Goal: Task Accomplishment & Management: Use online tool/utility

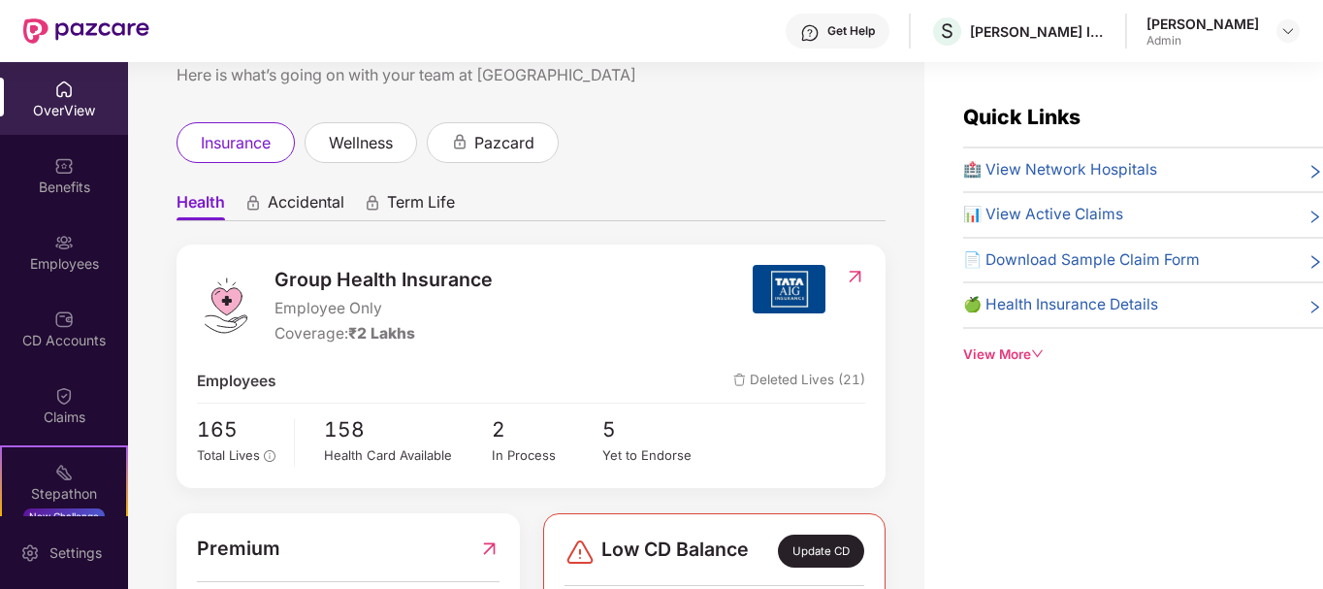
scroll to position [97, 0]
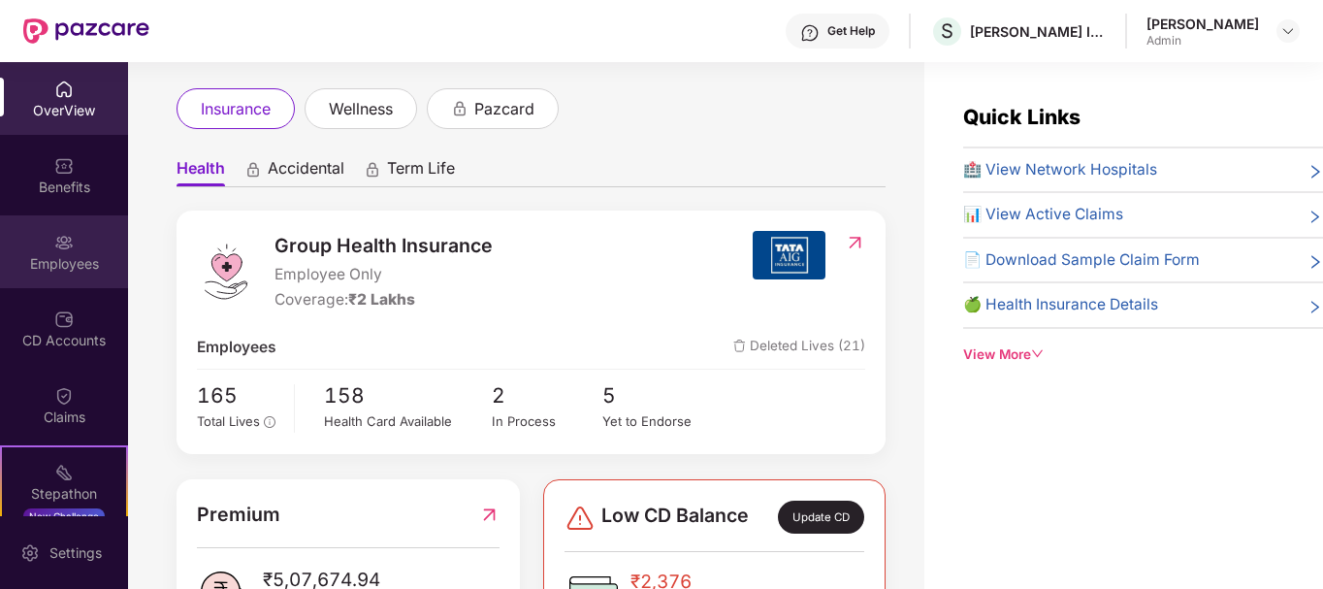
click at [79, 272] on div "Employees" at bounding box center [64, 263] width 128 height 19
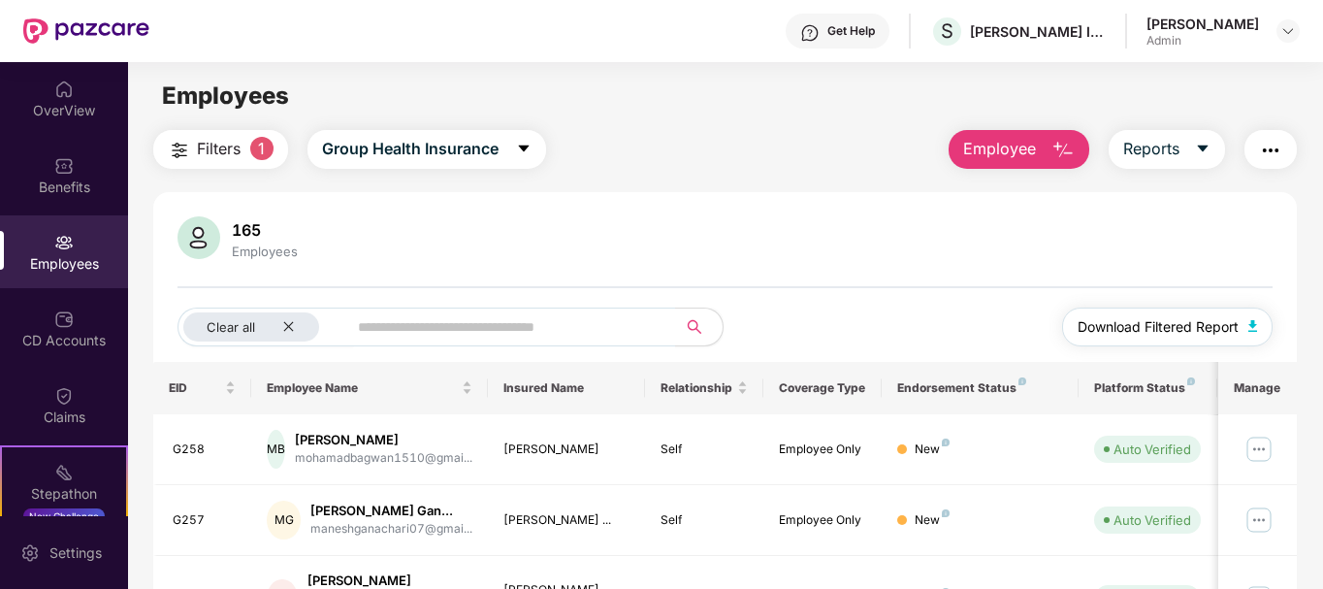
click at [1206, 336] on span "Download Filtered Report" at bounding box center [1157, 326] width 161 height 21
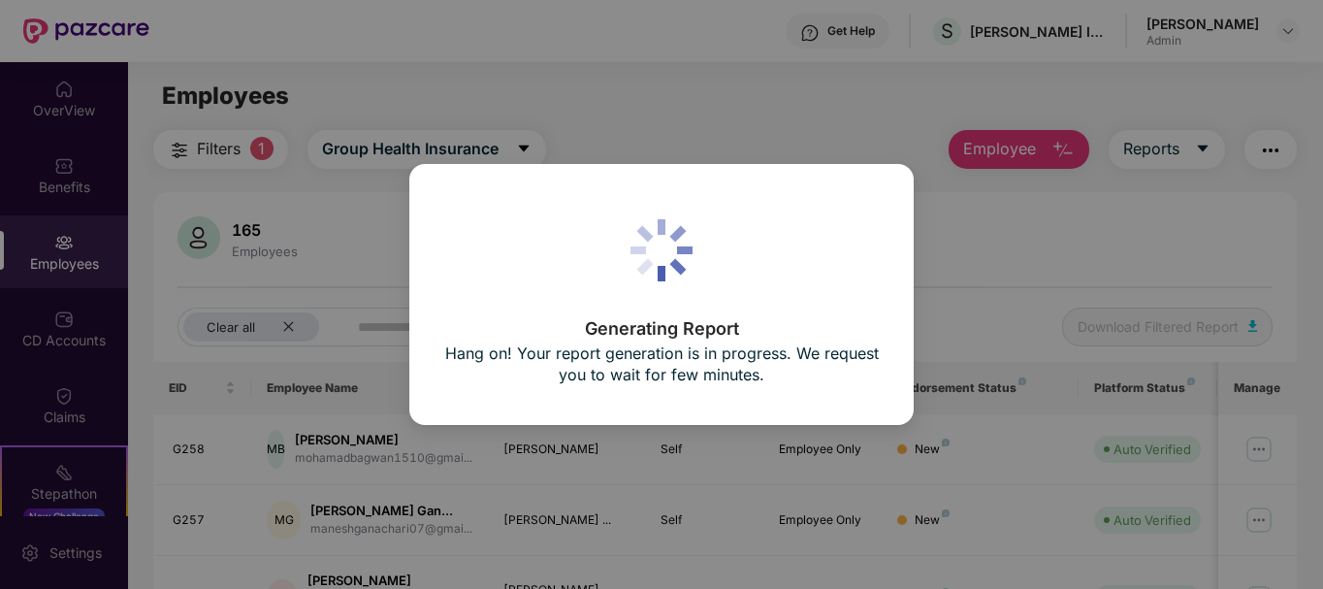
click at [309, 301] on div "Generating Report Hang on! Your report generation is in progress. We request yo…" at bounding box center [661, 294] width 1323 height 589
click at [286, 338] on div "Generating Report Hang on! Your report generation is in progress. We request yo…" at bounding box center [661, 294] width 1323 height 589
click at [286, 334] on div "Generating Report Hang on! Your report generation is in progress. We request yo…" at bounding box center [661, 294] width 1323 height 589
click at [288, 329] on div "Generating Report Hang on! Your report generation is in progress. We request yo…" at bounding box center [661, 294] width 1323 height 589
click at [291, 322] on div "Generating Report Hang on! Your report generation is in progress. We request yo…" at bounding box center [661, 294] width 1323 height 589
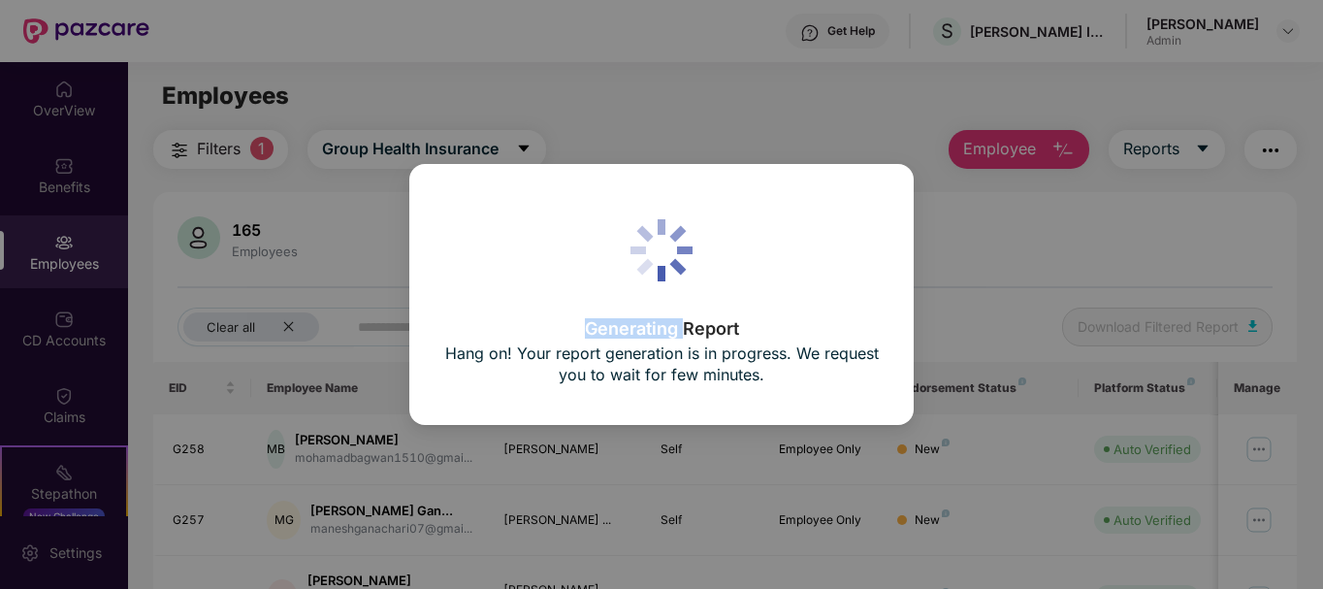
click at [291, 322] on div "Generating Report Hang on! Your report generation is in progress. We request yo…" at bounding box center [661, 294] width 1323 height 589
click at [301, 295] on div "Generating Report Hang on! Your report generation is in progress. We request yo…" at bounding box center [661, 294] width 1323 height 589
drag, startPoint x: 624, startPoint y: 257, endPoint x: 418, endPoint y: 109, distance: 254.3
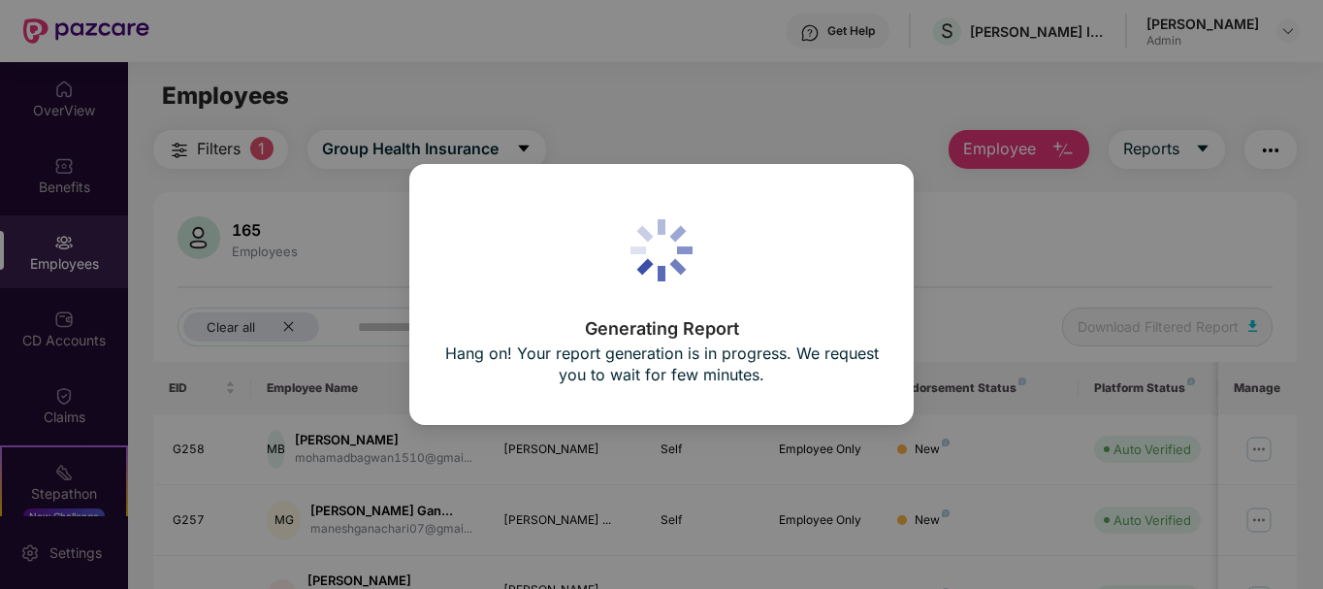
click at [418, 109] on div "Generating Report Hang on! Your report generation is in progress. We request yo…" at bounding box center [661, 294] width 1323 height 589
click at [678, 379] on p "Hang on! Your report generation is in progress. We request you to wait for few …" at bounding box center [660, 363] width 433 height 43
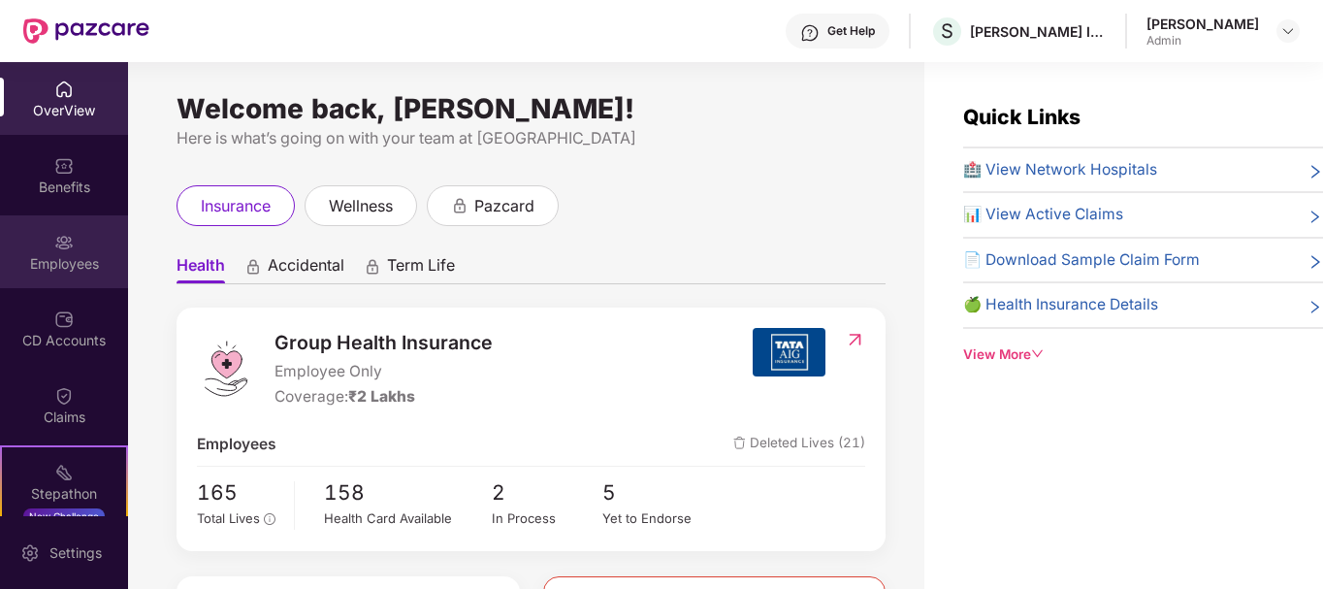
click at [85, 246] on div "Employees" at bounding box center [64, 251] width 128 height 73
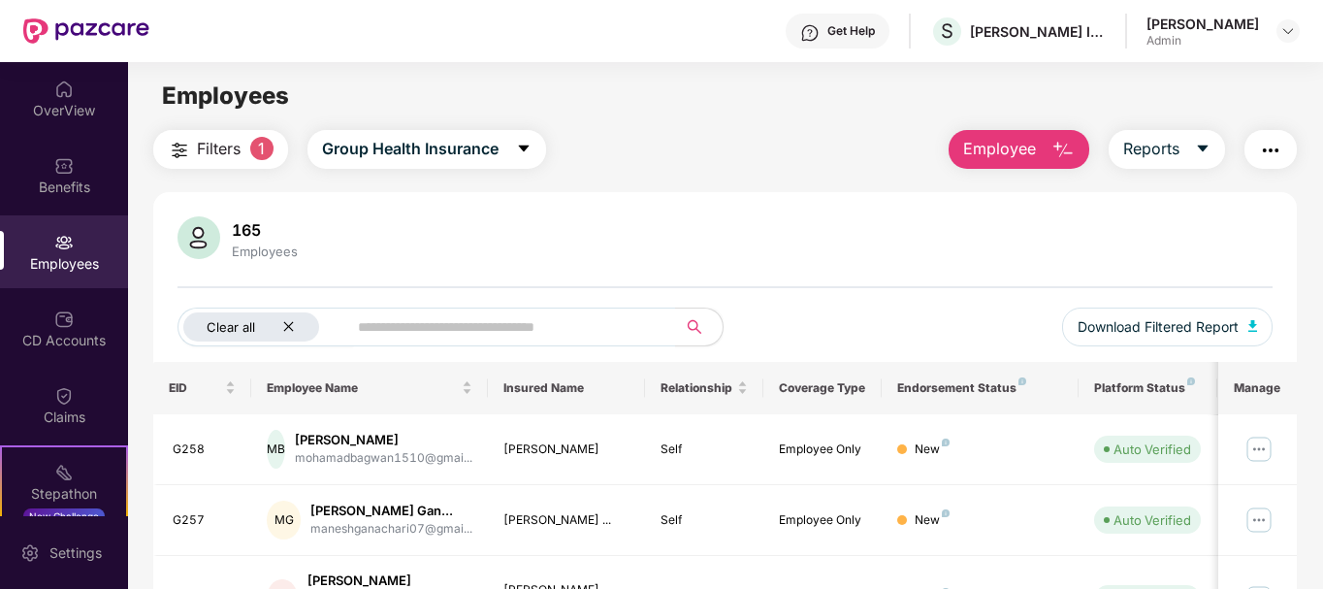
click at [287, 323] on icon "close" at bounding box center [288, 326] width 13 height 13
click at [1118, 323] on span "Download Filtered Report" at bounding box center [1157, 326] width 161 height 21
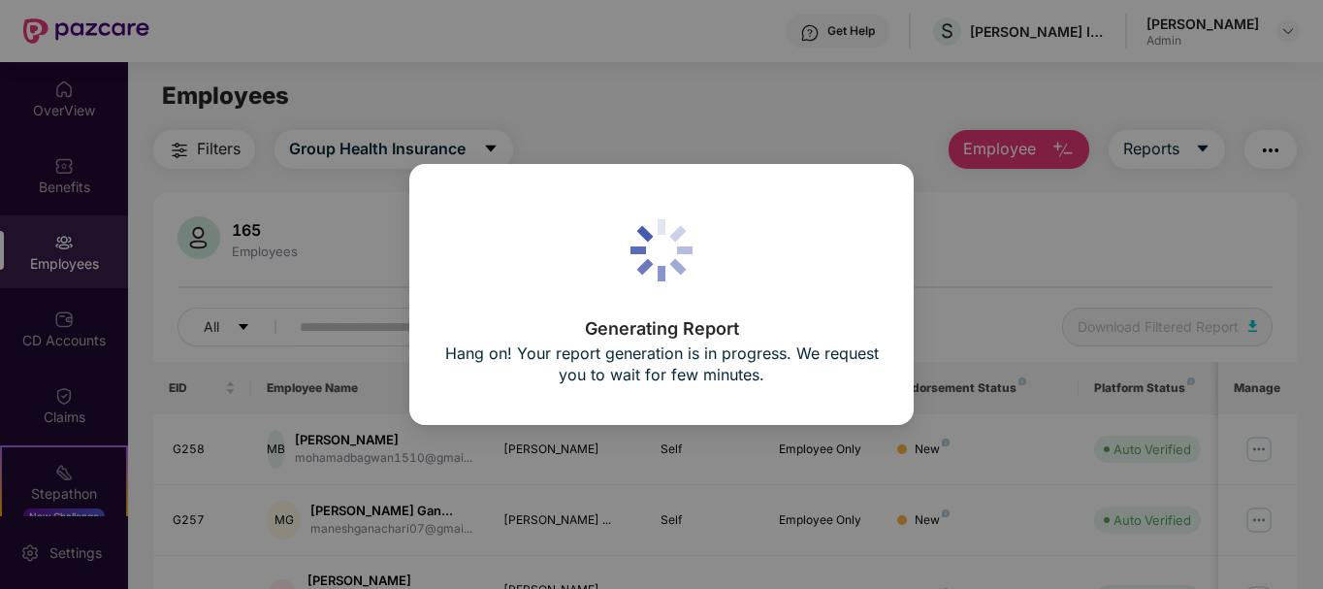
drag, startPoint x: 557, startPoint y: 419, endPoint x: 550, endPoint y: 410, distance: 11.1
click at [556, 418] on div "Generating Report Hang on! Your report generation is in progress. We request yo…" at bounding box center [661, 294] width 504 height 261
click at [313, 211] on div "Generating Report Hang on! Your report generation is in progress. We request yo…" at bounding box center [661, 294] width 1323 height 589
click at [650, 234] on icon at bounding box center [645, 233] width 16 height 16
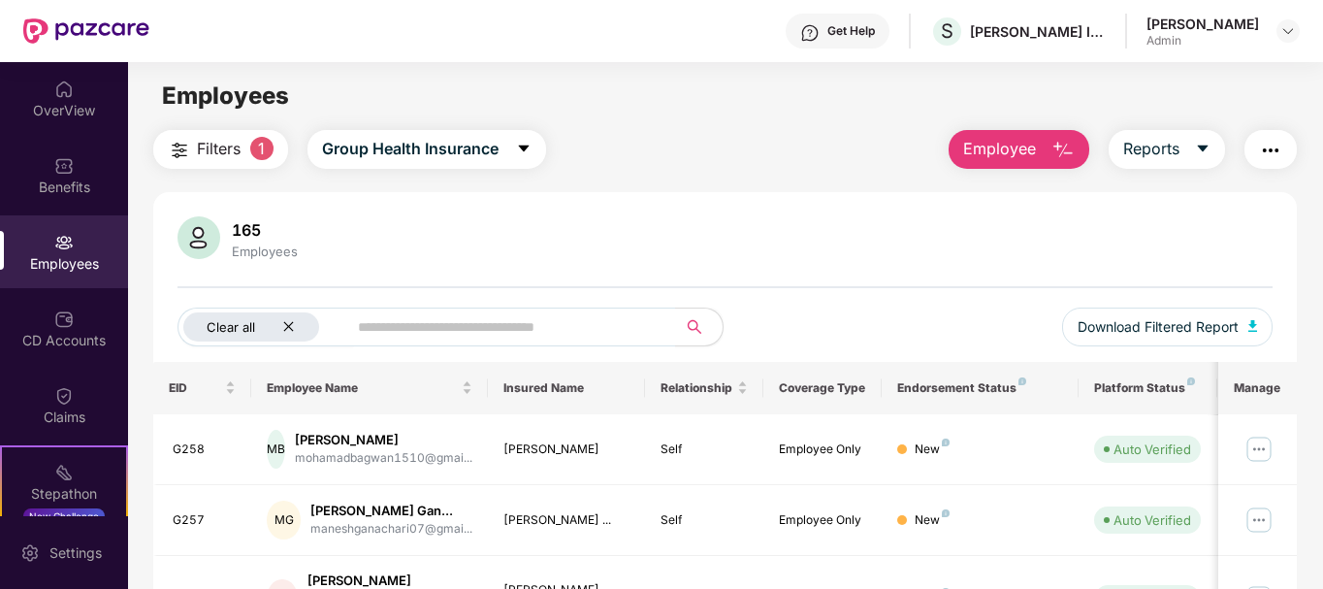
click at [285, 325] on icon "close" at bounding box center [288, 326] width 13 height 13
click at [1189, 140] on button "Reports" at bounding box center [1166, 149] width 116 height 39
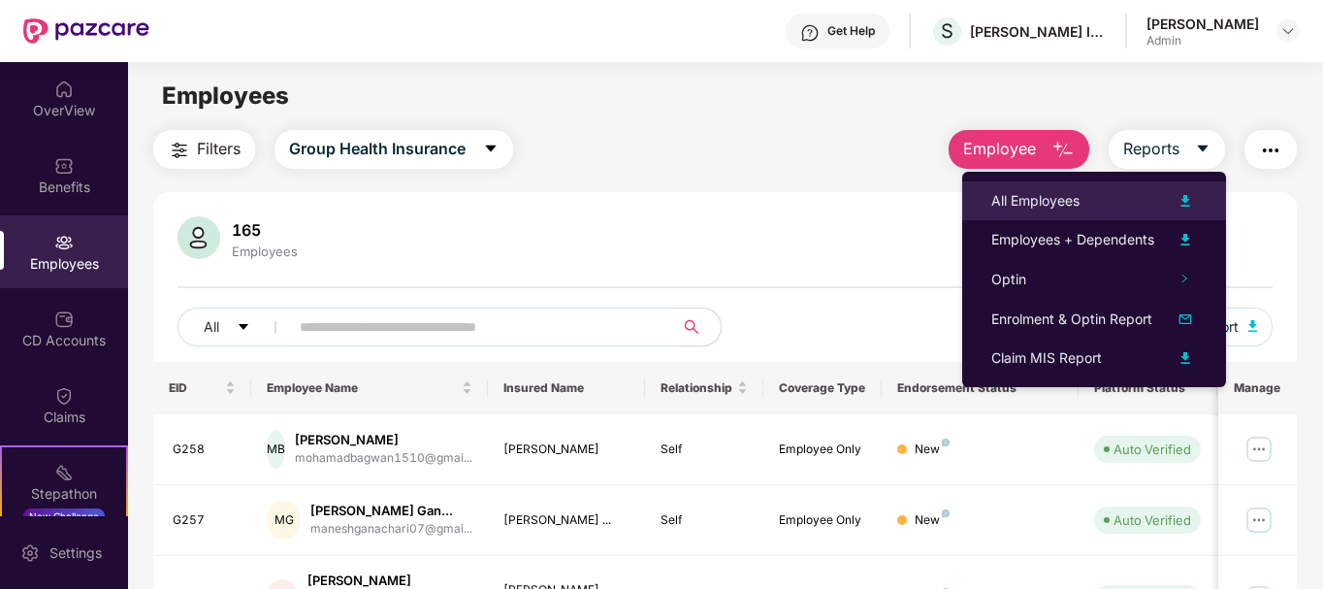
click at [1131, 195] on div "All Employees" at bounding box center [1094, 200] width 206 height 23
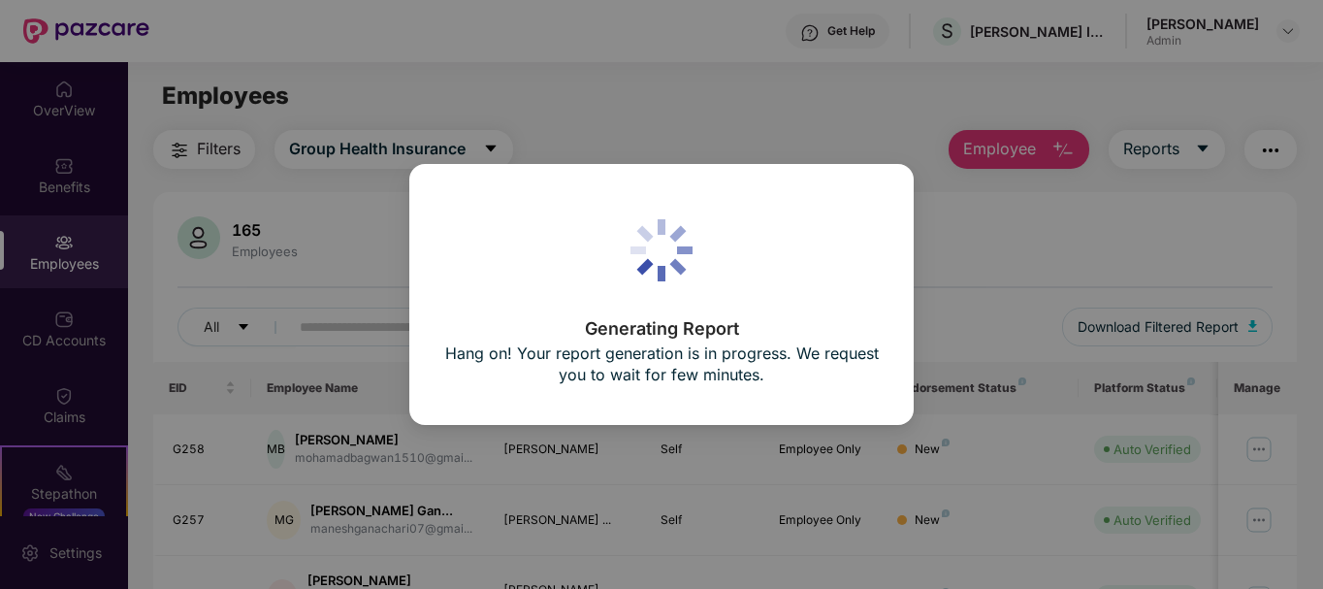
click at [522, 230] on div "Generating Report Hang on! Your report generation is in progress. We request yo…" at bounding box center [660, 295] width 433 height 190
click at [563, 364] on p "Hang on! Your report generation is in progress. We request you to wait for few …" at bounding box center [660, 363] width 433 height 43
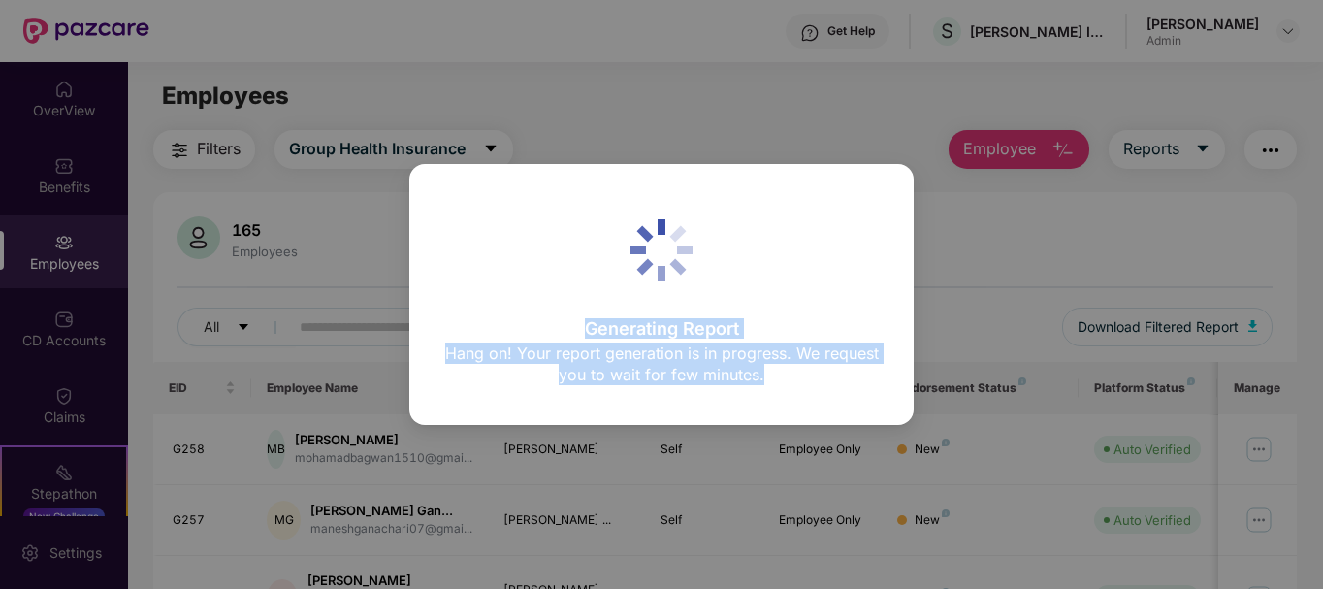
drag, startPoint x: 566, startPoint y: 335, endPoint x: 781, endPoint y: 379, distance: 218.9
click at [781, 379] on div "Generating Report Hang on! Your report generation is in progress. We request yo…" at bounding box center [660, 355] width 433 height 70
click at [727, 367] on p "Hang on! Your report generation is in progress. We request you to wait for few …" at bounding box center [660, 363] width 433 height 43
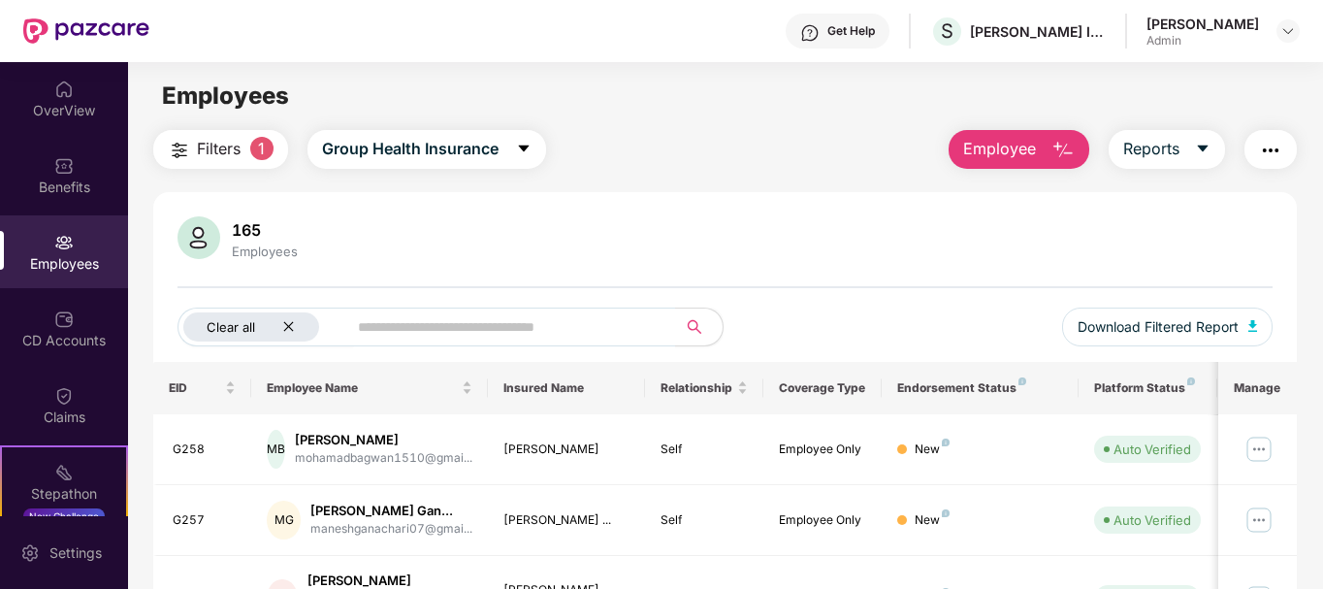
click at [291, 321] on icon "close" at bounding box center [288, 326] width 13 height 13
click at [1138, 322] on span "Download Filtered Report" at bounding box center [1157, 326] width 161 height 21
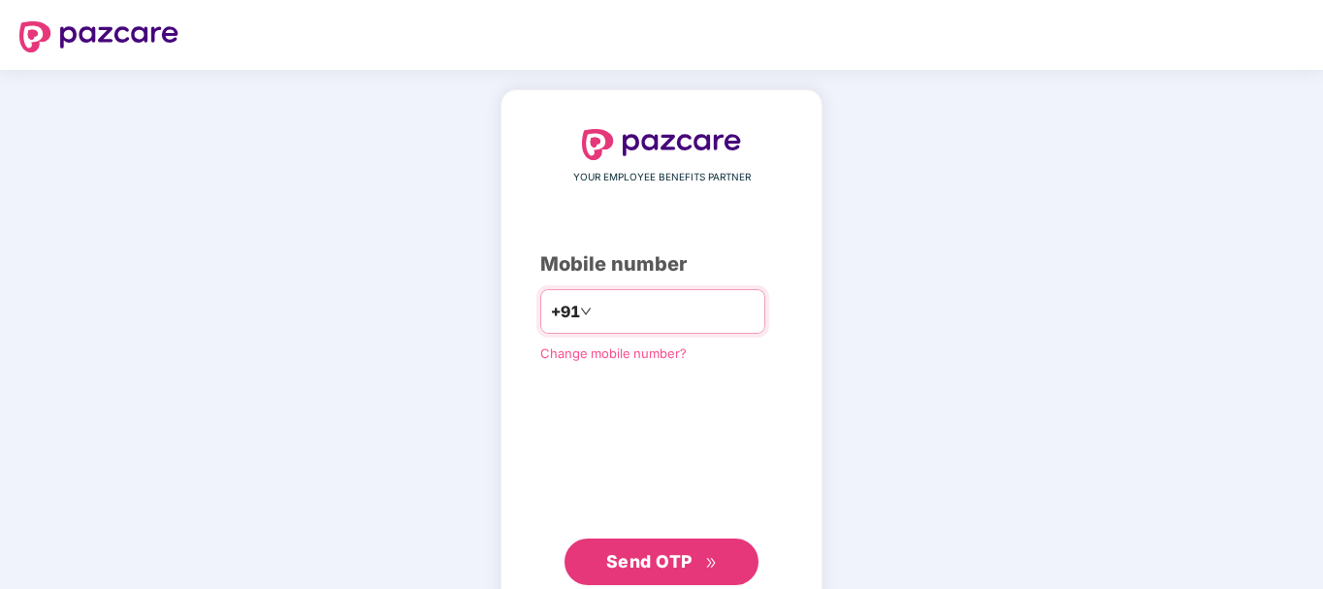
type input "**********"
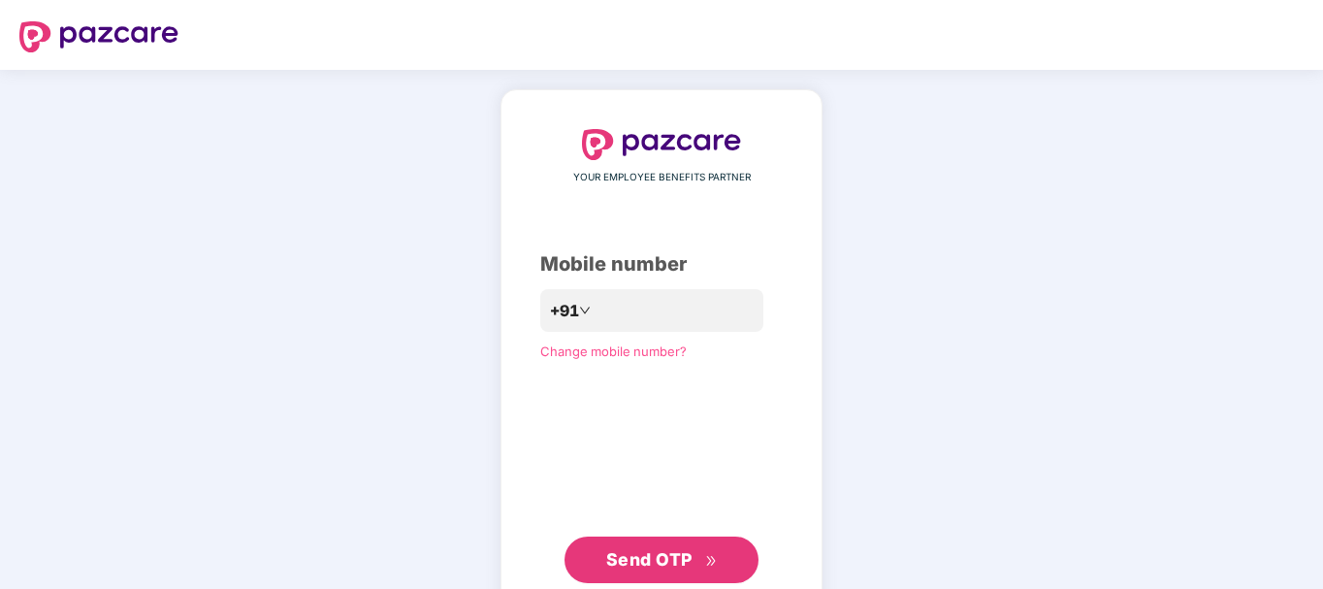
click at [657, 554] on span "Send OTP" at bounding box center [649, 559] width 86 height 20
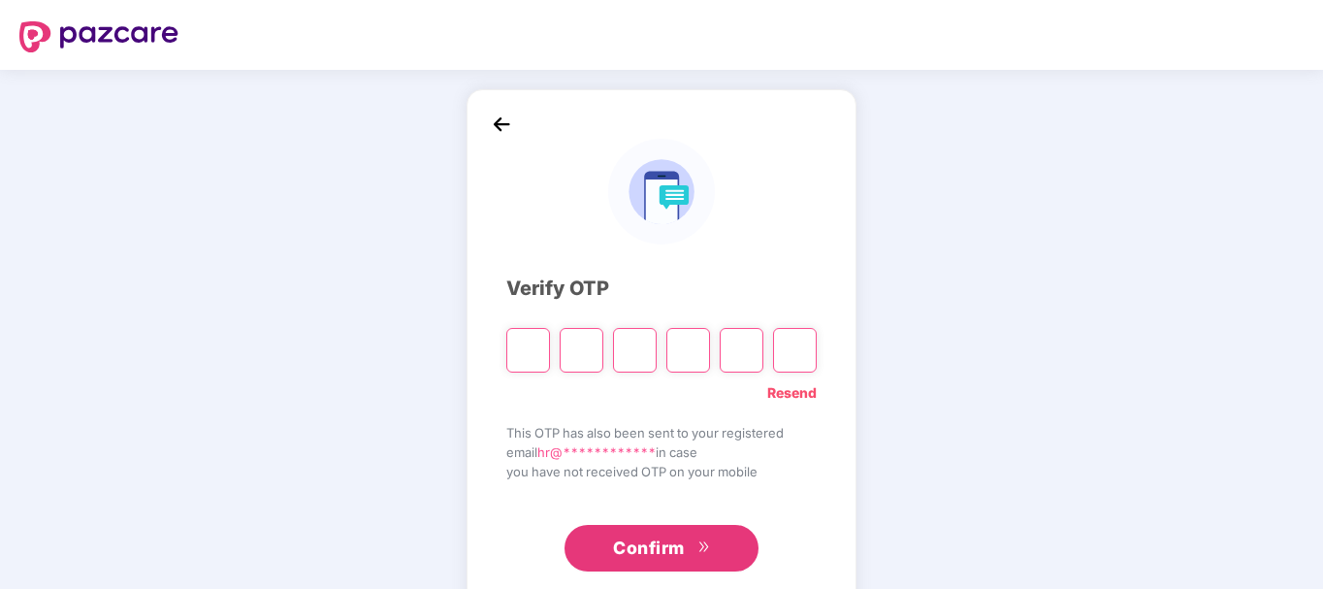
type input "*"
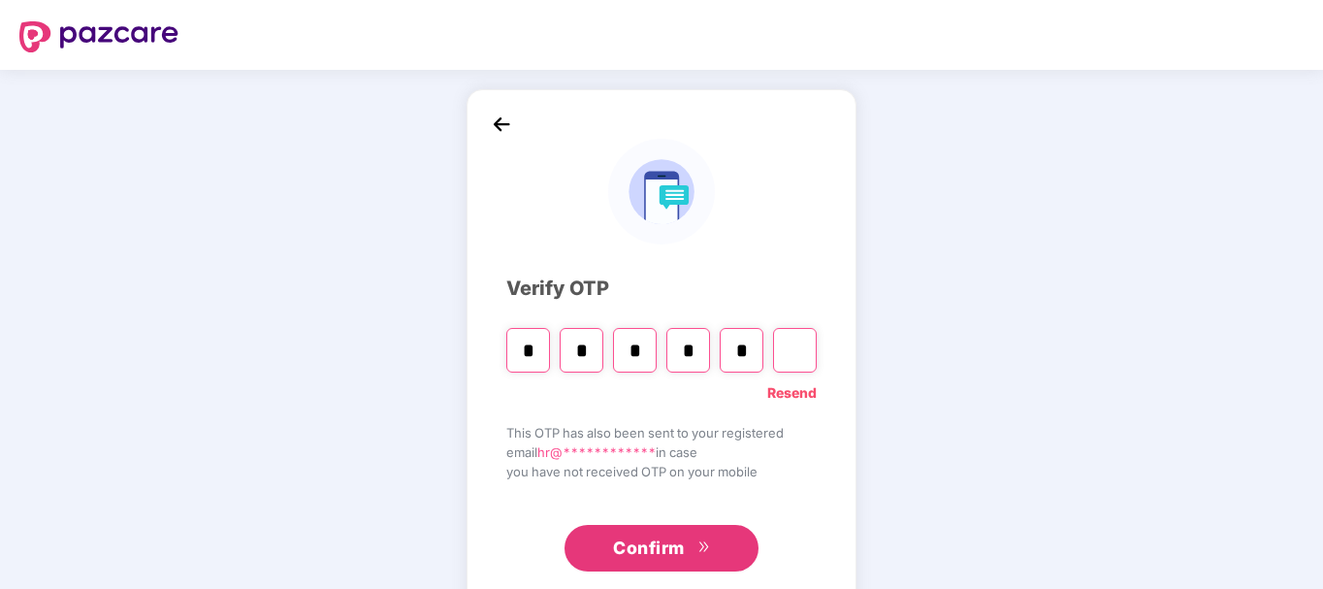
type input "*"
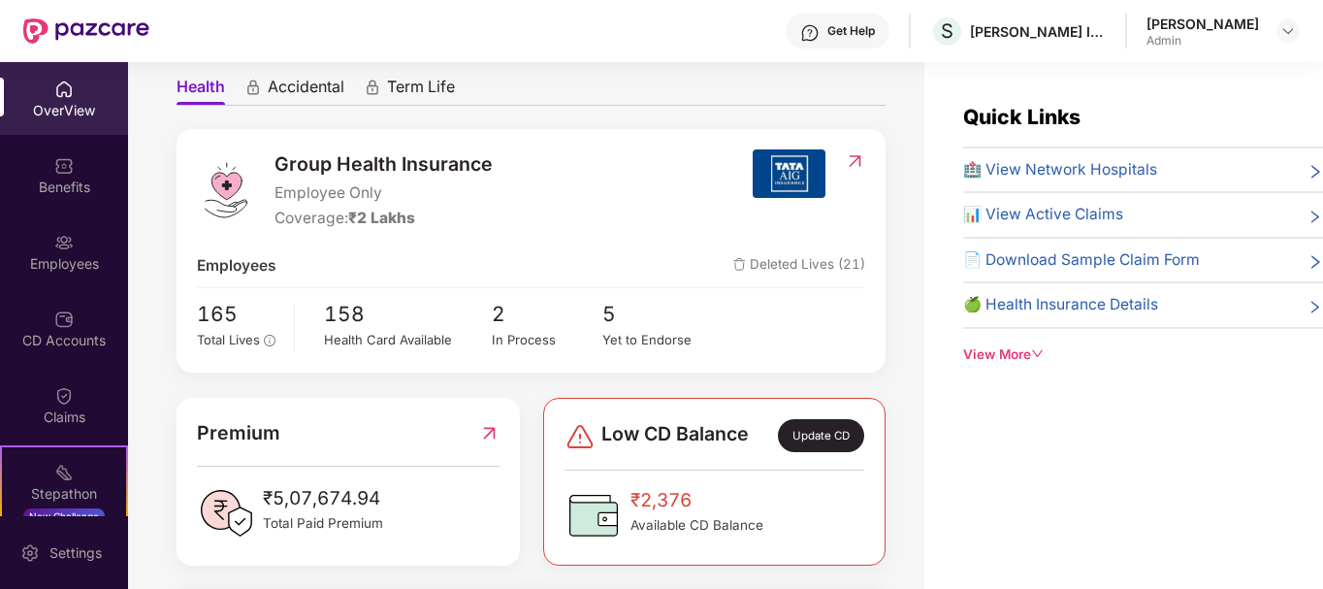
scroll to position [194, 0]
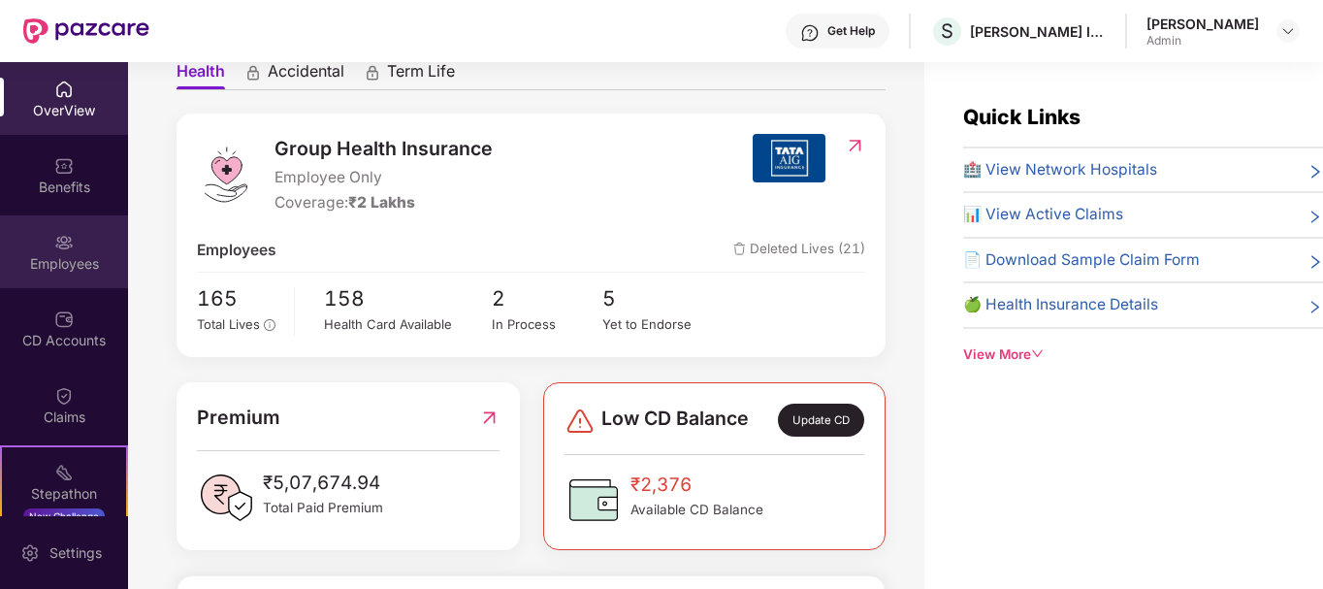
click at [76, 239] on div "Employees" at bounding box center [64, 251] width 128 height 73
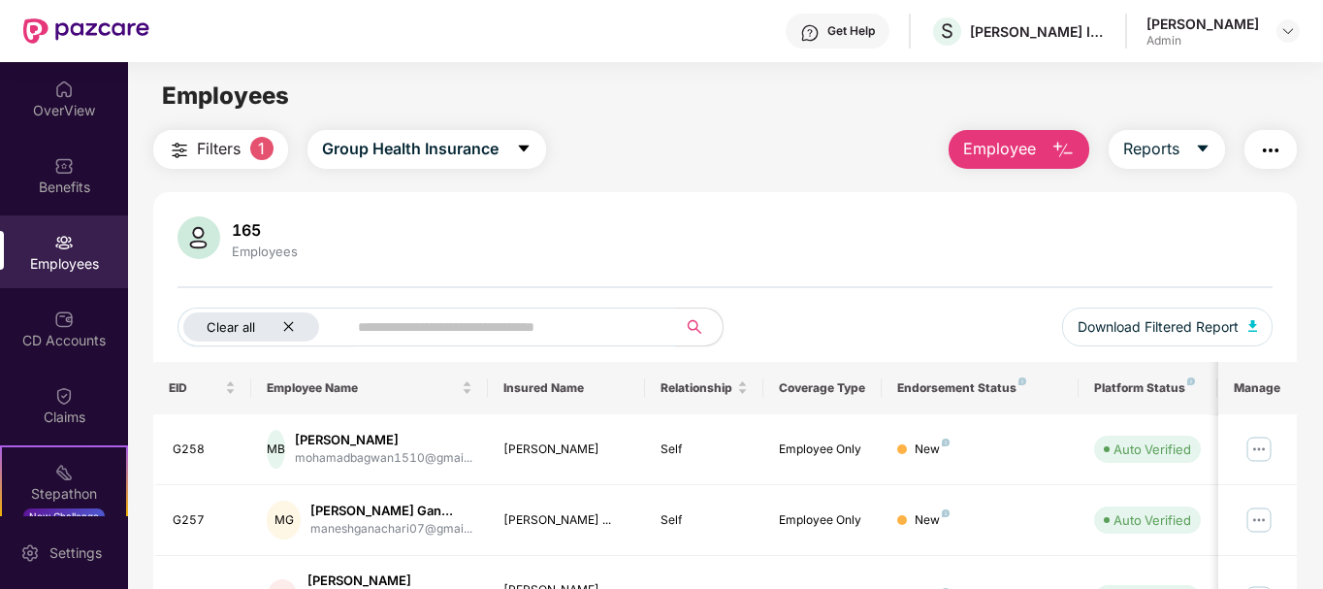
click at [284, 330] on icon "close" at bounding box center [288, 326] width 13 height 13
click at [1163, 323] on span "Download Filtered Report" at bounding box center [1157, 326] width 161 height 21
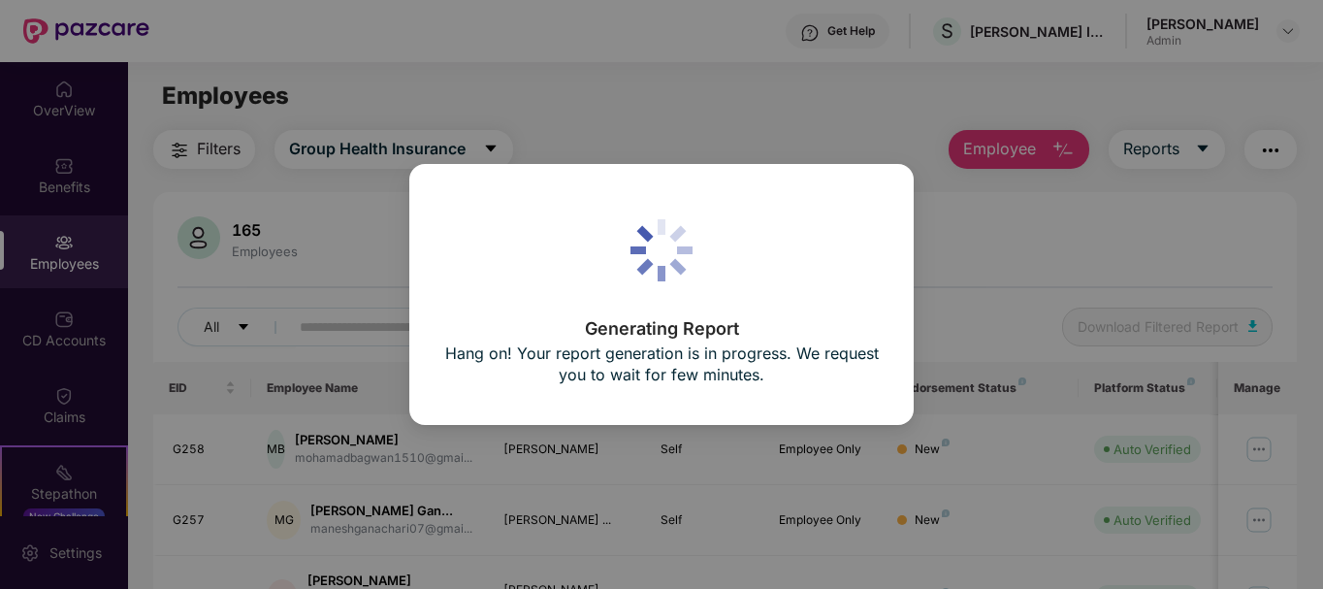
click at [655, 451] on div "Generating Report Hang on! Your report generation is in progress. We request yo…" at bounding box center [661, 294] width 1323 height 589
drag, startPoint x: 668, startPoint y: 446, endPoint x: 670, endPoint y: 436, distance: 9.9
click at [668, 444] on div "Generating Report Hang on! Your report generation is in progress. We request yo…" at bounding box center [661, 294] width 1323 height 589
click at [669, 435] on div "Generating Report Hang on! Your report generation is in progress. We request yo…" at bounding box center [661, 294] width 1323 height 589
